Goal: Transaction & Acquisition: Register for event/course

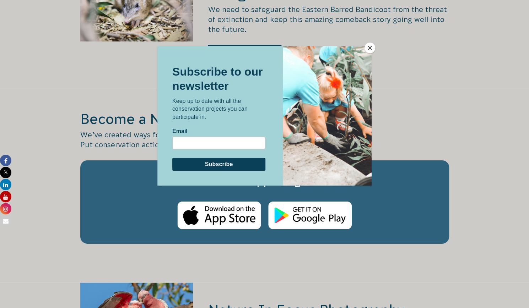
scroll to position [1220, 0]
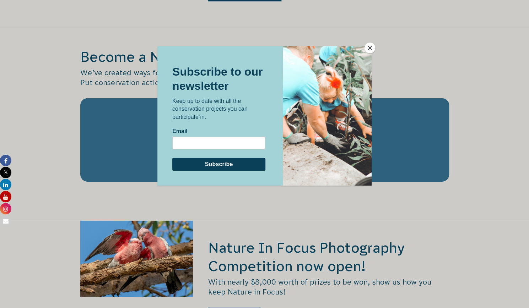
click at [371, 46] on button "Close" at bounding box center [369, 48] width 11 height 11
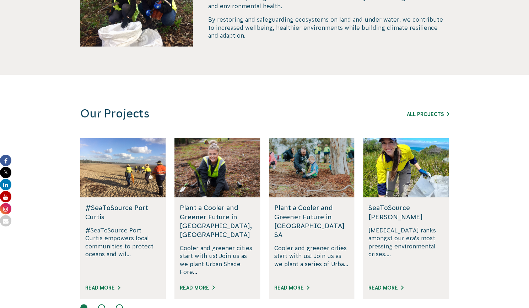
scroll to position [0, 0]
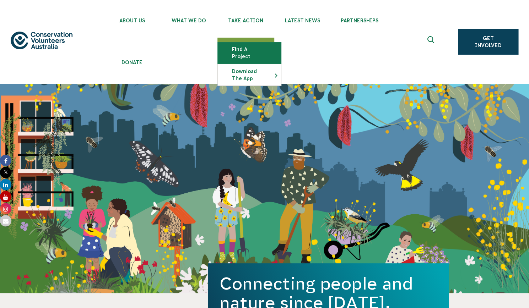
click at [257, 51] on link "Find a project" at bounding box center [249, 52] width 63 height 21
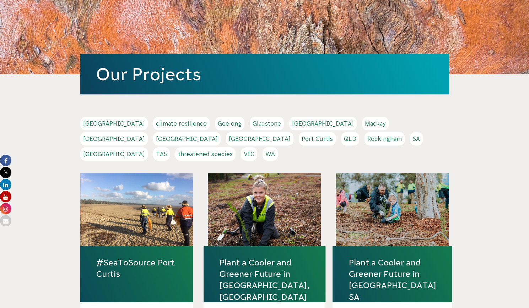
scroll to position [108, 0]
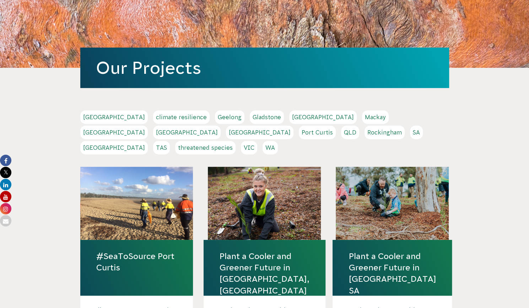
click at [148, 126] on link "Melbourne" at bounding box center [113, 132] width 67 height 13
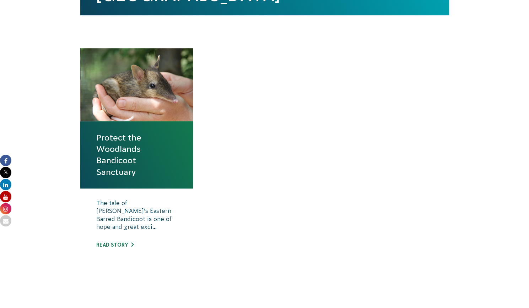
scroll to position [267, 0]
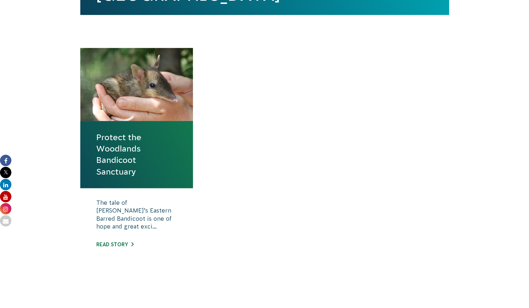
click at [122, 152] on link "Protect the Woodlands Bandicoot Sanctuary" at bounding box center [136, 155] width 81 height 46
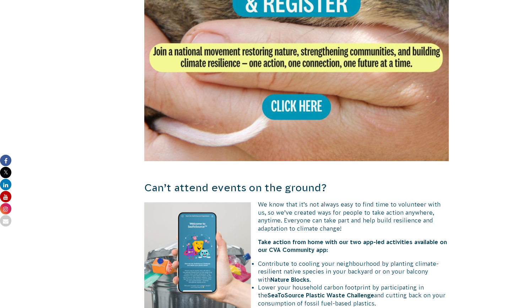
scroll to position [1528, 0]
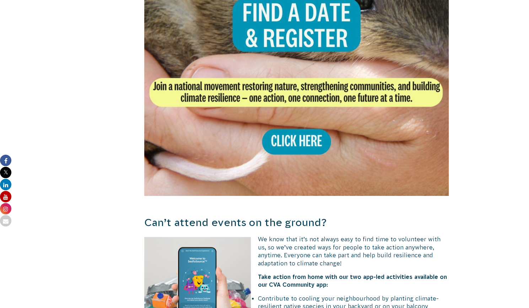
click at [308, 146] on img at bounding box center [296, 43] width 305 height 305
